Goal: Information Seeking & Learning: Learn about a topic

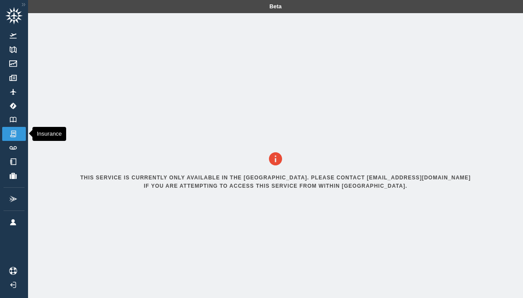
click at [12, 135] on img at bounding box center [13, 134] width 10 height 8
click at [4, 132] on link "Insurance" at bounding box center [14, 134] width 24 height 14
click at [5, 135] on link "Insurance" at bounding box center [14, 134] width 24 height 14
click at [8, 148] on link "Track Logs" at bounding box center [14, 148] width 24 height 14
